Goal: Task Accomplishment & Management: Manage account settings

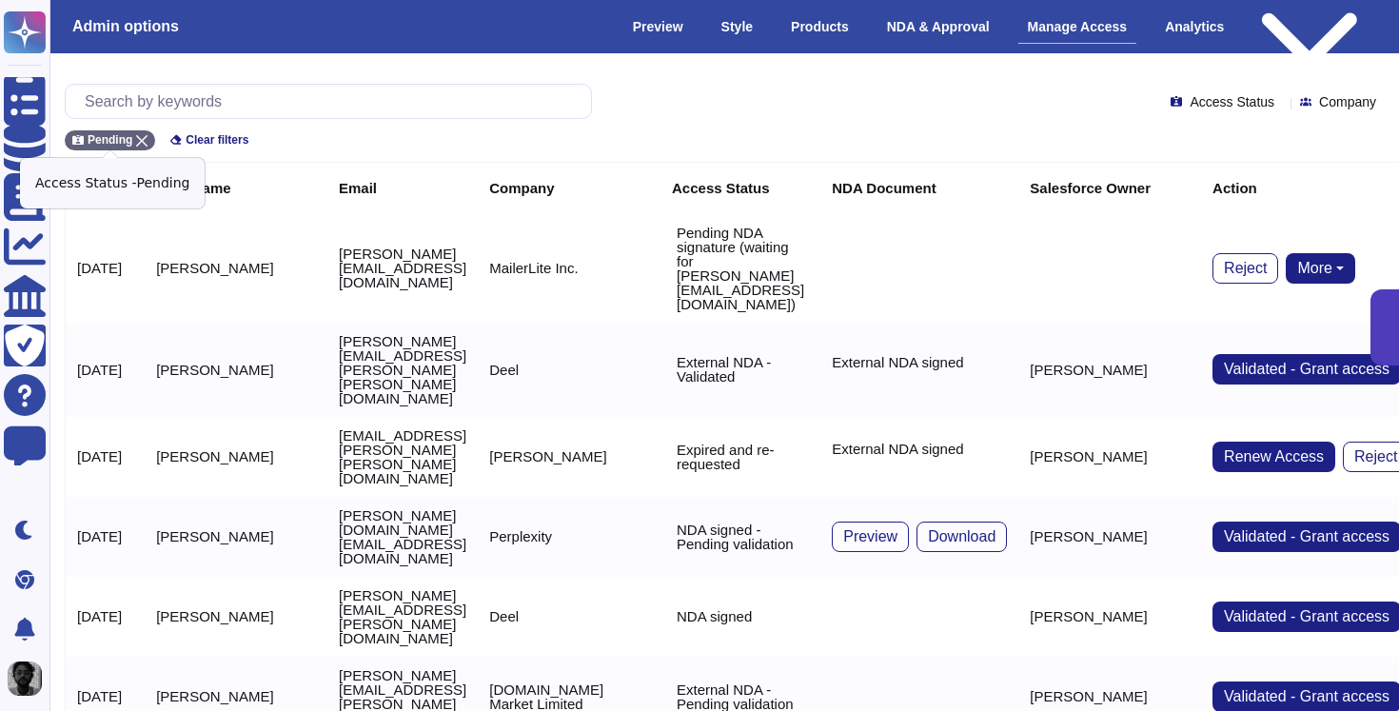
click at [135, 131] on div "Pending" at bounding box center [110, 140] width 90 height 20
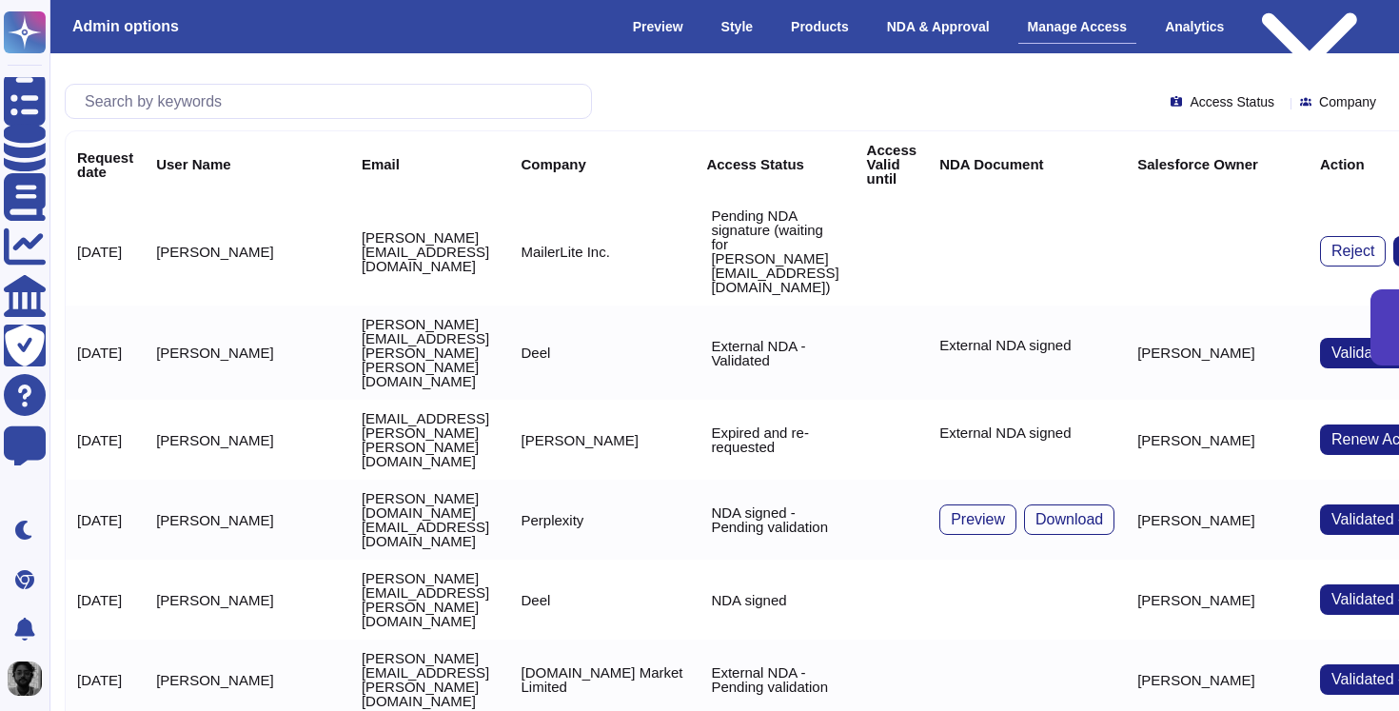
click at [145, 133] on th "Request date" at bounding box center [105, 164] width 79 height 66
click at [187, 109] on input "text" at bounding box center [333, 101] width 516 height 33
paste input "[EMAIL_ADDRESS][DOMAIN_NAME]"
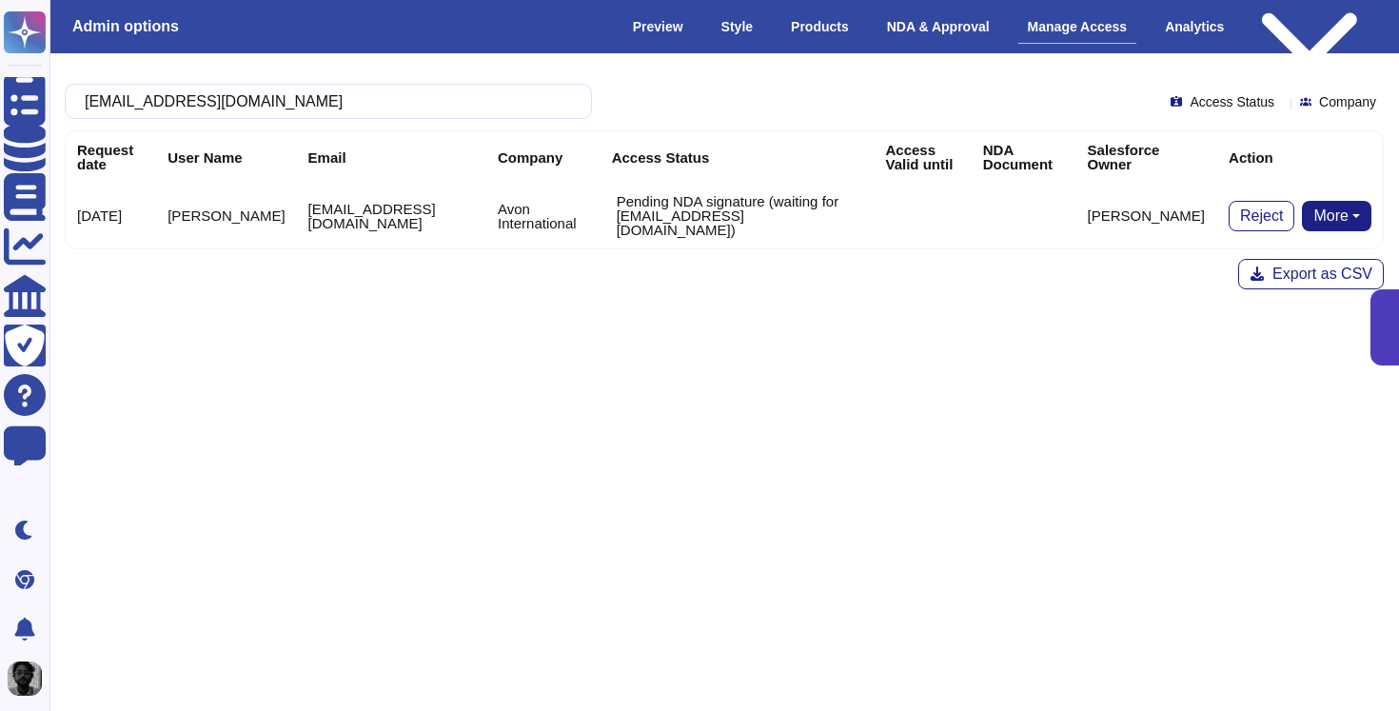
type input "[EMAIL_ADDRESS][DOMAIN_NAME]"
click at [1338, 207] on button "More" at bounding box center [1336, 216] width 69 height 30
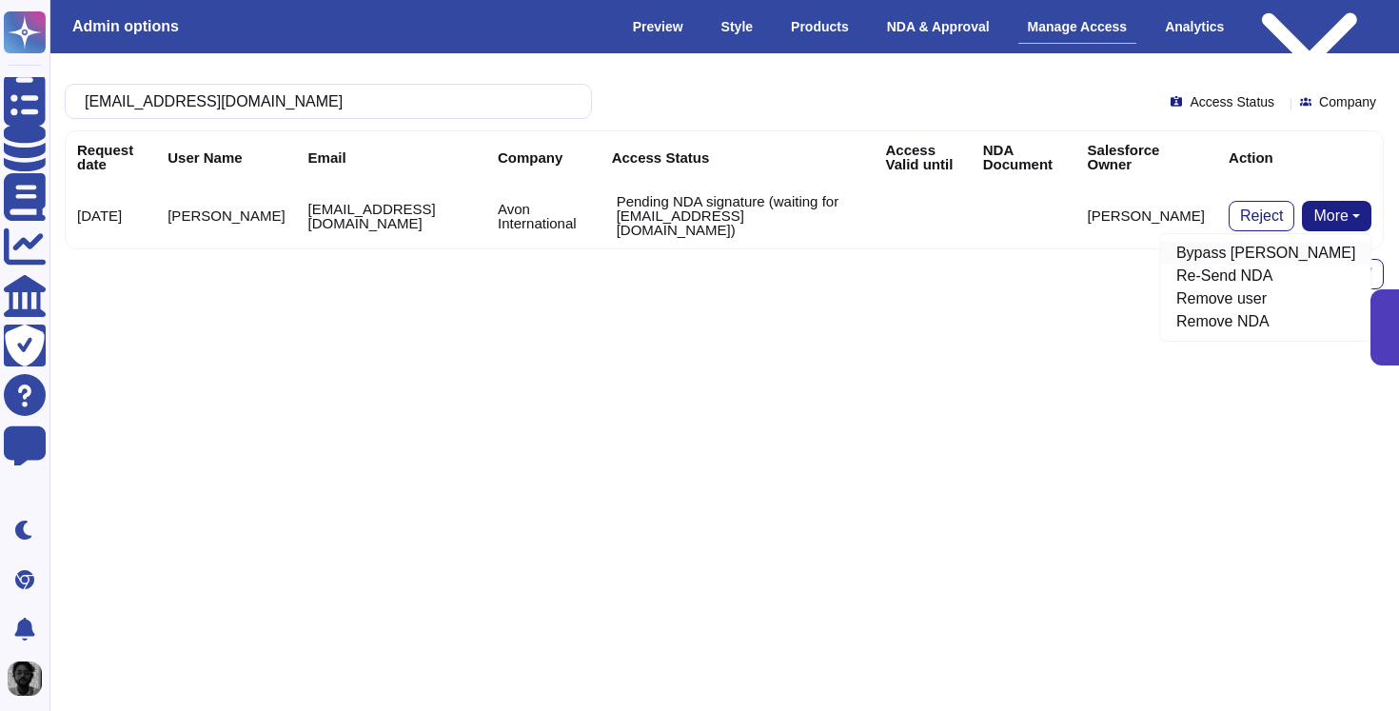
click at [1280, 243] on link "Bypass [PERSON_NAME]" at bounding box center [1266, 253] width 210 height 23
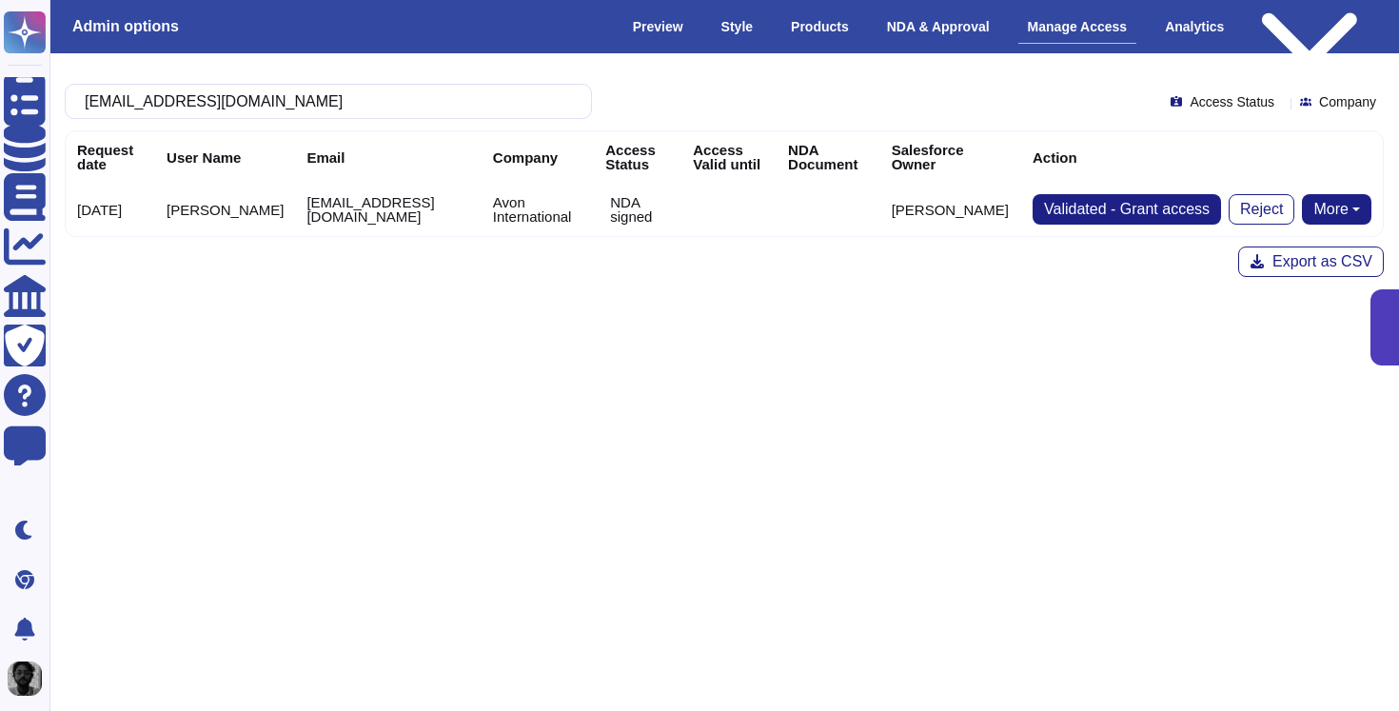
click at [1329, 209] on button "More" at bounding box center [1336, 209] width 69 height 30
click at [1129, 406] on html "Questionnaires Knowledge Base Documents Analytics CAIQ / SIG Trust Center Help …" at bounding box center [699, 225] width 1399 height 450
click at [1116, 211] on span "Validated - Grant access" at bounding box center [1127, 209] width 166 height 15
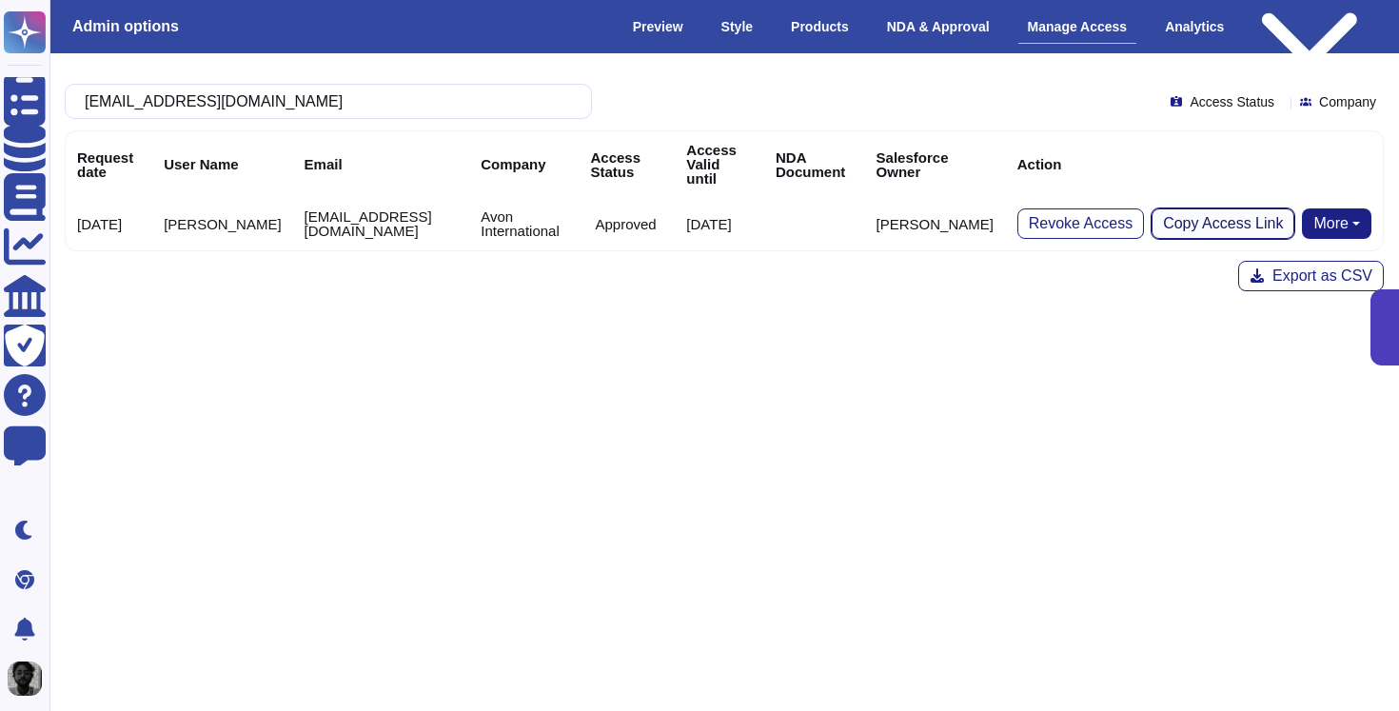
click at [1218, 216] on span "Copy Access Link" at bounding box center [1223, 223] width 120 height 15
click at [445, 117] on input "[EMAIL_ADDRESS][DOMAIN_NAME]" at bounding box center [323, 101] width 497 height 33
paste input "andrius.[PERSON_NAME]@a"
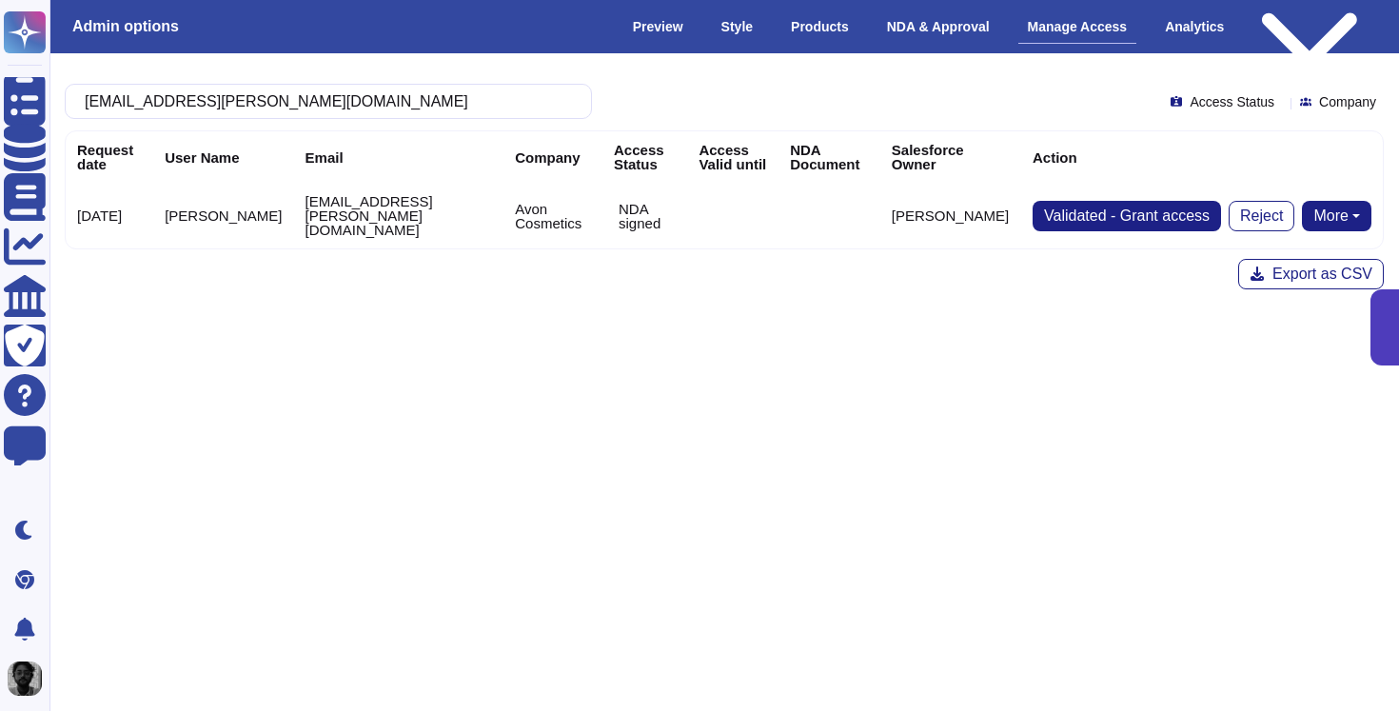
type input "[EMAIL_ADDRESS][PERSON_NAME][DOMAIN_NAME]"
click at [1081, 212] on span "Validated - Grant access" at bounding box center [1127, 215] width 166 height 15
